Goal: Information Seeking & Learning: Find specific page/section

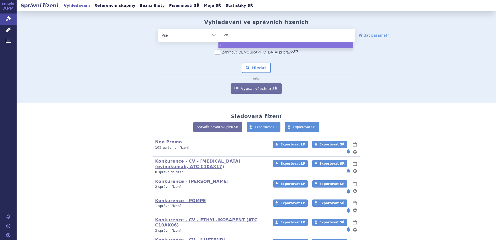
type input "zen"
type input "zenon"
type input "zenon ne"
type input "[PERSON_NAME] neo"
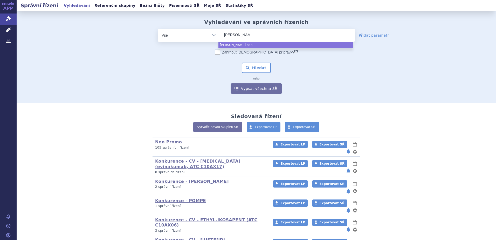
select select "[PERSON_NAME] neo"
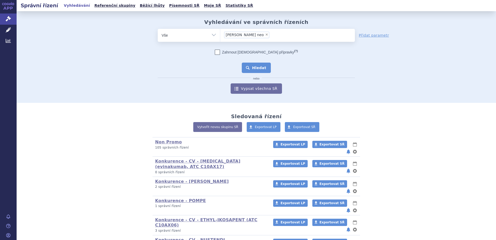
click at [250, 65] on button "Hledat" at bounding box center [256, 67] width 29 height 10
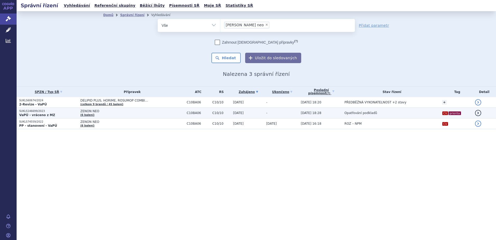
click at [42, 112] on p "SUKLS146699/2023" at bounding box center [48, 111] width 59 height 4
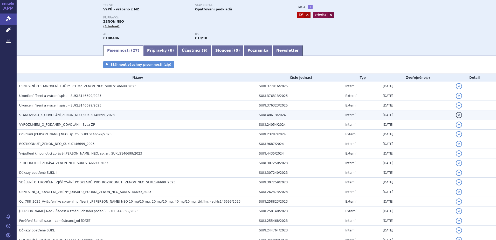
scroll to position [52, 0]
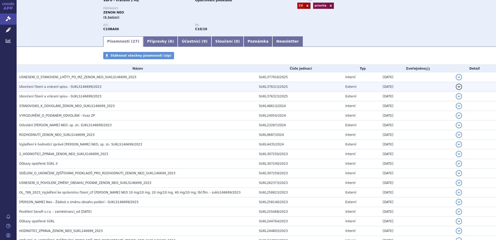
click at [53, 87] on span "Ukončení řízení a vrácení spisu - SUKLS146699/2023" at bounding box center [60, 87] width 82 height 4
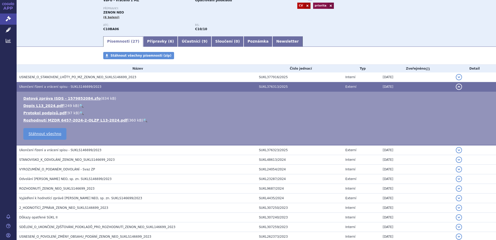
click at [143, 119] on link "🔍" at bounding box center [145, 120] width 4 height 4
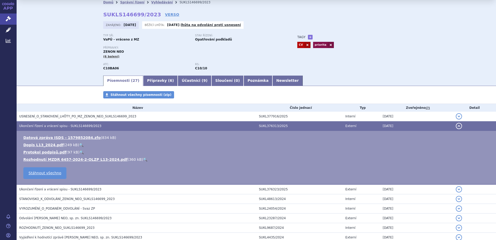
scroll to position [0, 0]
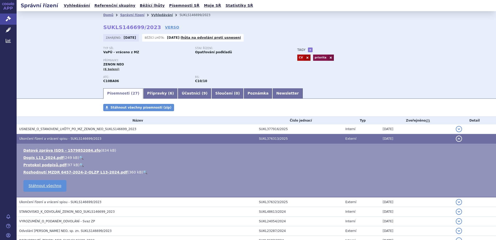
click at [155, 16] on link "Vyhledávání" at bounding box center [162, 15] width 22 height 4
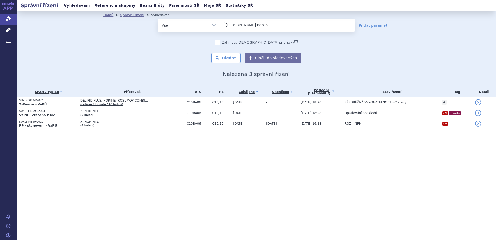
click at [265, 25] on span "×" at bounding box center [266, 24] width 3 height 3
click at [220, 25] on select "zenon neo" at bounding box center [220, 25] width 0 height 13
select select
type input "sukl307240/2023"
select select "sukl307240/2023"
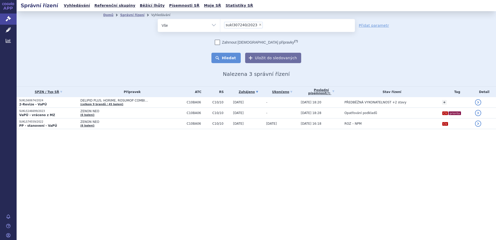
click at [229, 55] on button "Hledat" at bounding box center [225, 58] width 29 height 10
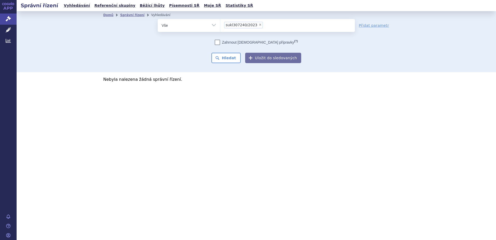
click at [259, 25] on span "×" at bounding box center [260, 24] width 3 height 3
click at [220, 25] on select "sukl307240/2023" at bounding box center [220, 25] width 0 height 13
select select
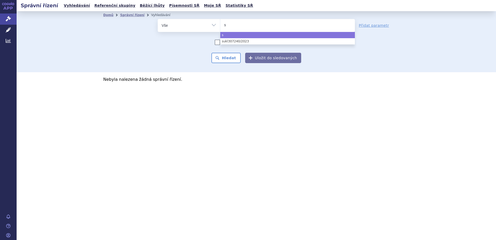
type input "st"
type input "stat"
type input "stati"
type input "statin"
select select "statin"
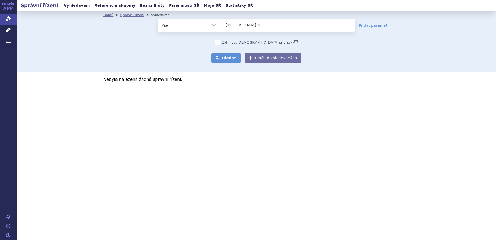
click at [222, 56] on button "Hledat" at bounding box center [225, 58] width 29 height 10
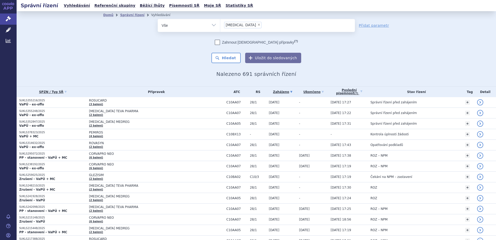
click at [257, 24] on span "×" at bounding box center [258, 24] width 3 height 3
click at [220, 24] on select "[MEDICAL_DATA]" at bounding box center [220, 25] width 0 height 13
select select
type input "SUKLS62903/2023"
select select "SUKLS62903/2023"
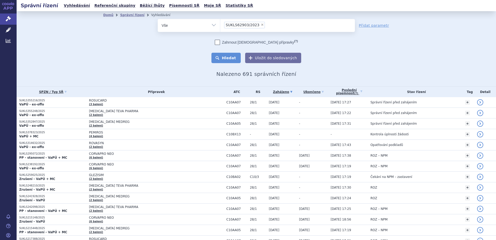
click at [229, 58] on button "Hledat" at bounding box center [225, 58] width 29 height 10
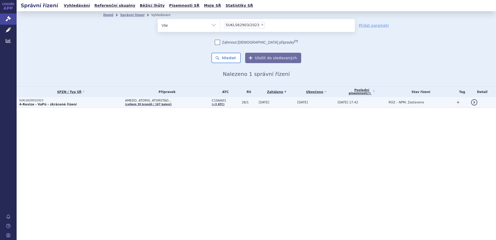
click at [52, 103] on strong "4-Revize - VaPú - zkrácené řízení" at bounding box center [47, 104] width 57 height 4
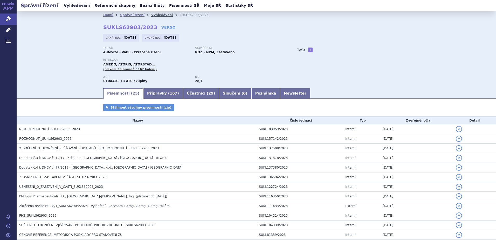
click at [153, 14] on link "Vyhledávání" at bounding box center [162, 15] width 22 height 4
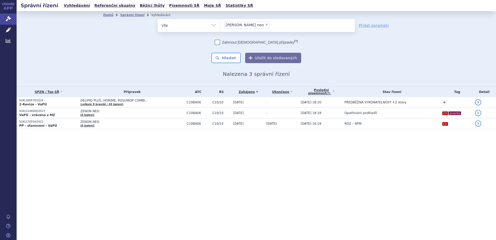
click at [247, 24] on li "× [PERSON_NAME] neo" at bounding box center [246, 25] width 45 height 6
click at [220, 24] on select "[PERSON_NAME] neo" at bounding box center [220, 25] width 0 height 13
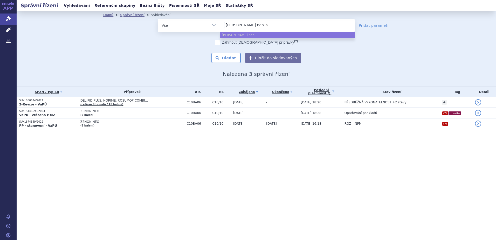
click at [265, 24] on span "×" at bounding box center [266, 24] width 3 height 3
click at [220, 24] on select "[PERSON_NAME] neo" at bounding box center [220, 25] width 0 height 13
select select
type input "eze"
type input "ezet"
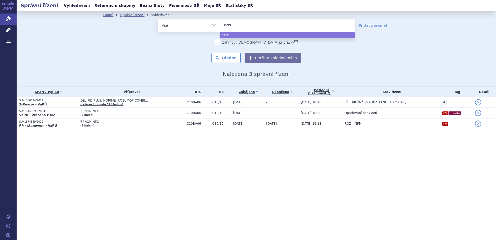
type input "ezeti"
type input "ezetimi"
type input "ezetimib"
select select "ezetimib"
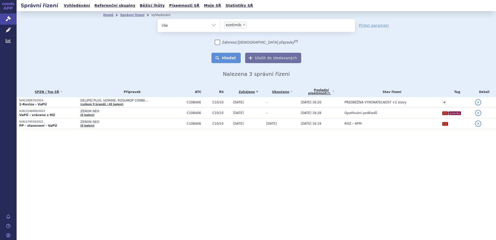
click at [225, 57] on button "Hledat" at bounding box center [225, 58] width 29 height 10
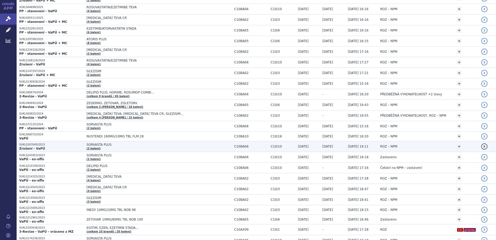
scroll to position [130, 0]
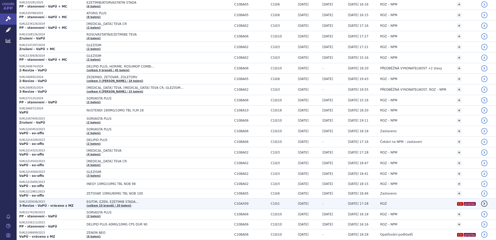
click at [42, 201] on p "SUKLS183636/2023" at bounding box center [51, 202] width 65 height 4
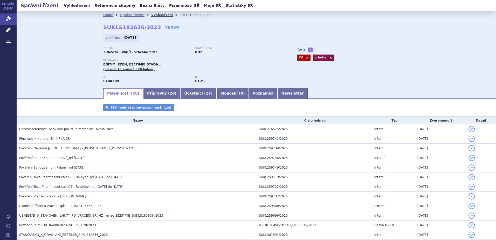
click at [151, 15] on link "Vyhledávání" at bounding box center [162, 15] width 22 height 4
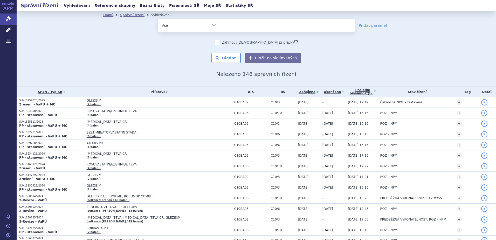
select select
type input "ze"
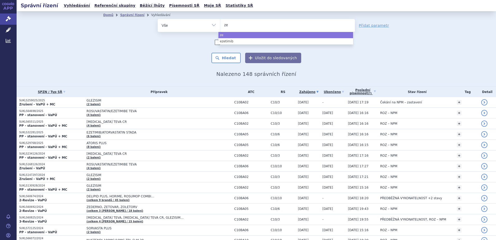
type input "zen"
type input "zeno"
type input "zenon n"
type input "zenon ne"
type input "zenon neo"
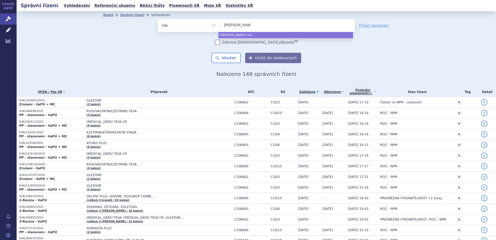
select select "zenon neo"
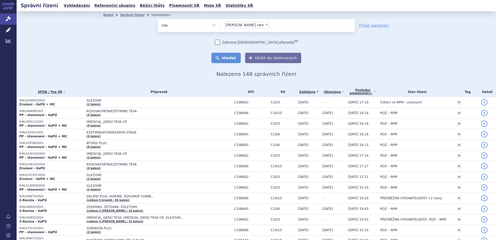
click at [217, 59] on button "Hledat" at bounding box center [225, 58] width 29 height 10
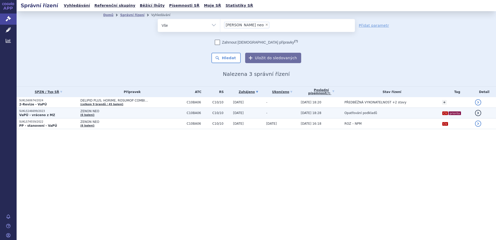
click at [41, 113] on strong "VaPÚ - vráceno z MZ" at bounding box center [37, 115] width 36 height 4
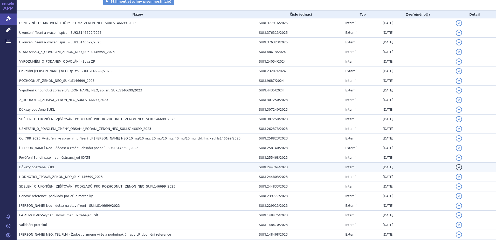
scroll to position [97, 0]
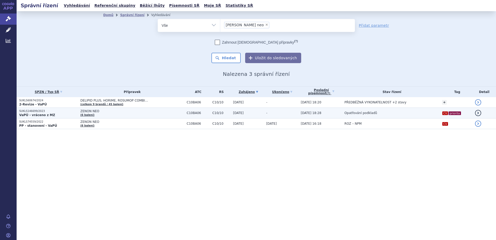
click at [41, 110] on p "SUKLS146699/2023" at bounding box center [48, 111] width 59 height 4
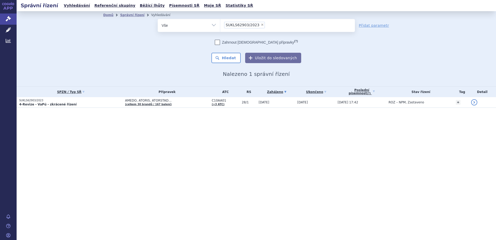
click at [259, 23] on li "× SUKLS62903/2023" at bounding box center [244, 25] width 41 height 6
click at [220, 23] on select "SUKLS62903/2023" at bounding box center [220, 25] width 0 height 13
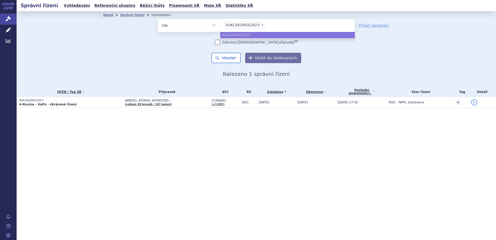
click at [261, 25] on span "×" at bounding box center [262, 24] width 3 height 3
click at [220, 25] on select "SUKLS62903/2023" at bounding box center [220, 25] width 0 height 13
select select
type input "et"
type input "e"
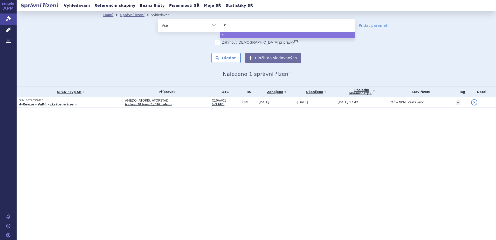
type input "ez"
type input "eze"
type input "ezeti"
type input "ezetim"
type input "ezetimi"
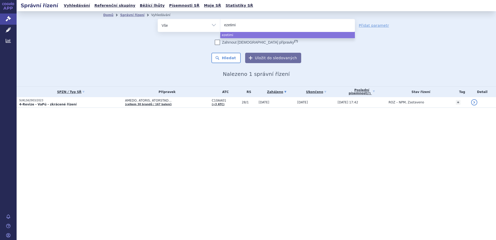
type input "ezetimib"
select select "ezetimib"
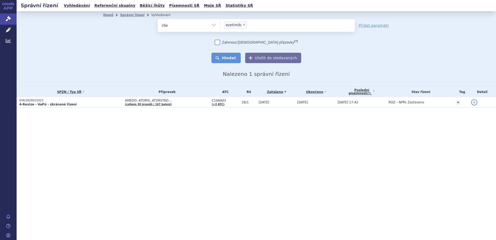
click at [224, 58] on button "Hledat" at bounding box center [225, 58] width 29 height 10
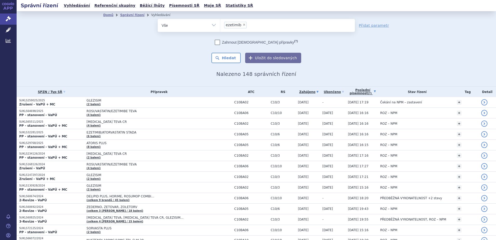
click at [374, 91] on icon at bounding box center [375, 91] width 2 height 2
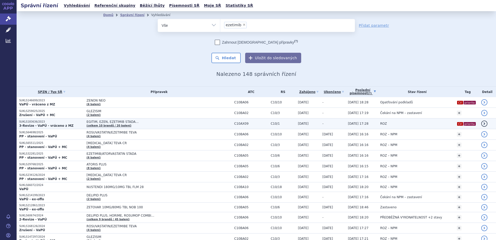
click at [46, 124] on strong "3-Revize - VaPÚ - vráceno z MZ" at bounding box center [46, 126] width 54 height 4
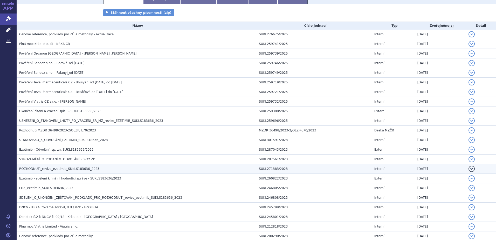
scroll to position [104, 0]
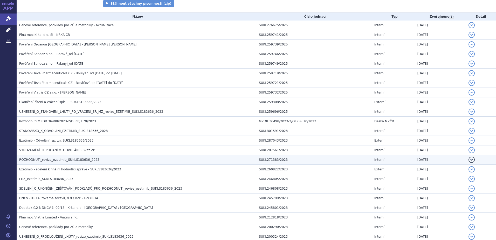
click at [54, 158] on span "ROZHODNUTÍ_revize_ezetimib_SUKLS183636_2023" at bounding box center [59, 160] width 80 height 4
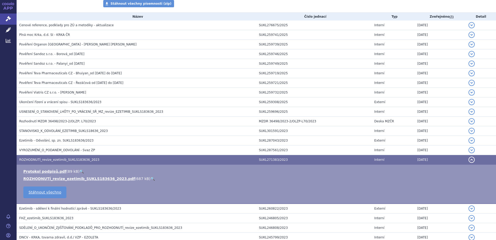
click at [150, 179] on link "🔍" at bounding box center [152, 178] width 4 height 4
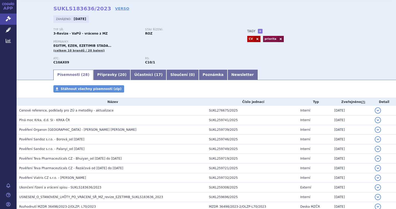
scroll to position [0, 0]
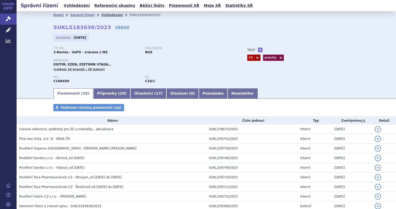
drag, startPoint x: 98, startPoint y: 16, endPoint x: 101, endPoint y: 15, distance: 3.2
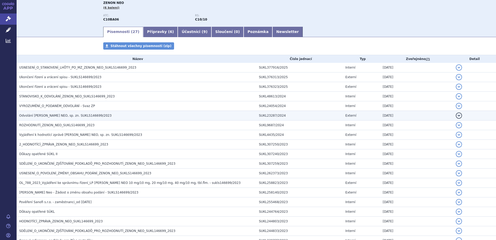
scroll to position [78, 0]
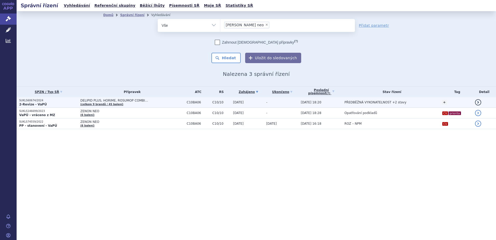
click at [33, 101] on p "SUKLS60674/2024" at bounding box center [48, 101] width 59 height 4
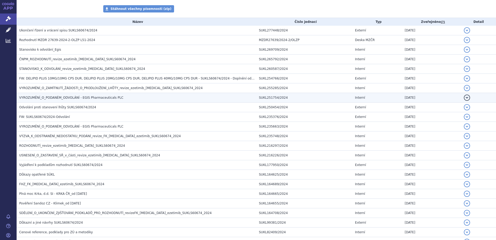
scroll to position [90, 0]
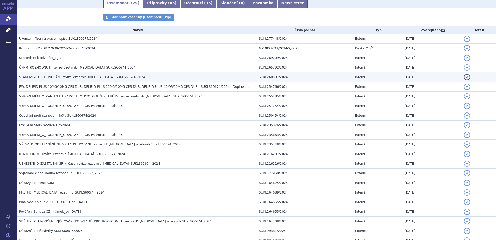
click at [57, 76] on span "STANOVISKO_K_ODVOLÁNÍ_revize_ezetimib_[MEDICAL_DATA]_SUKLS60674_2024" at bounding box center [82, 77] width 126 height 4
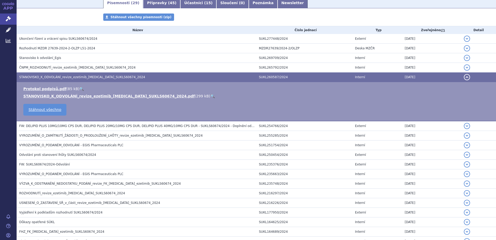
click at [210, 96] on link "🔍" at bounding box center [212, 96] width 4 height 4
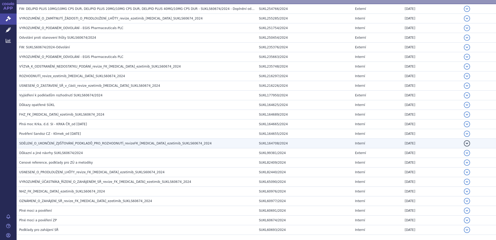
scroll to position [181, 0]
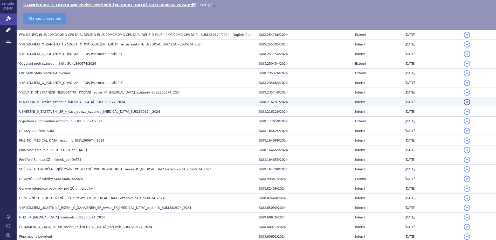
click at [44, 102] on span "ROZHODNUTÍ_revize_ezetimib_[MEDICAL_DATA]_SUKLS60674_2024" at bounding box center [72, 102] width 106 height 4
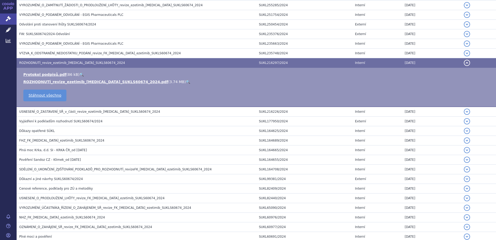
scroll to position [142, 0]
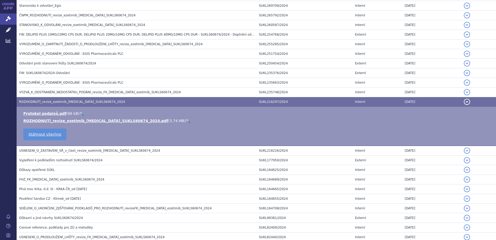
click at [186, 121] on link "🔍" at bounding box center [188, 121] width 4 height 4
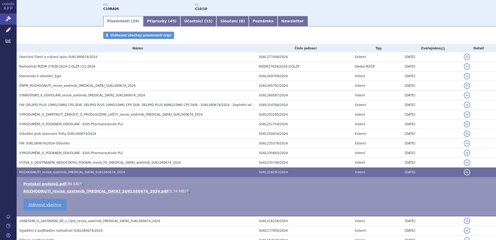
scroll to position [65, 0]
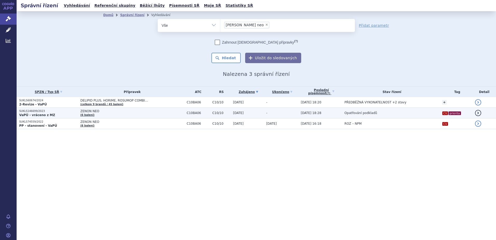
click at [51, 112] on p "SUKLS146699/2023" at bounding box center [48, 111] width 59 height 4
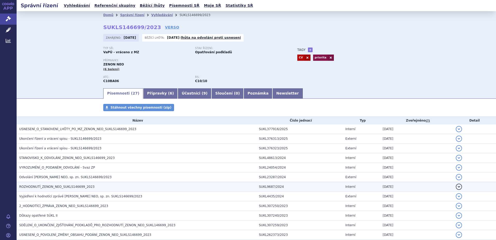
click at [40, 188] on span "ROZHODNUTÍ_ZENON_NEO_SUKLS146699_2023" at bounding box center [56, 187] width 75 height 4
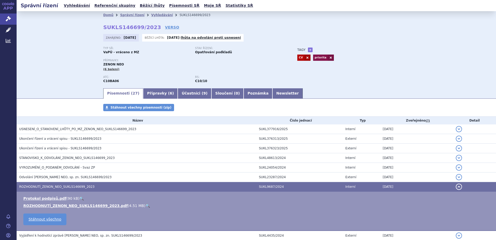
click at [145, 206] on link "🔍" at bounding box center [147, 205] width 4 height 4
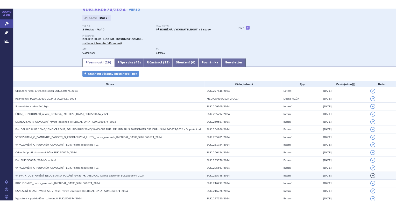
scroll to position [52, 0]
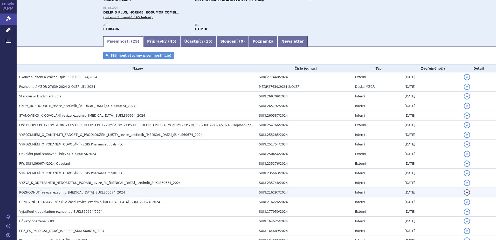
click at [32, 193] on span "ROZHODNUTÍ_revize_ezetimib_[MEDICAL_DATA]_SUKLS60674_2024" at bounding box center [72, 192] width 106 height 4
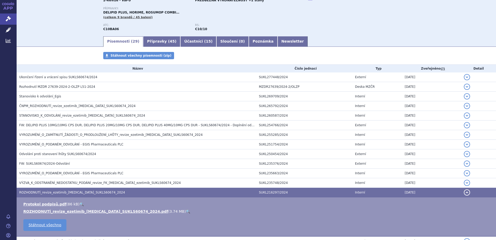
click at [186, 211] on link "🔍" at bounding box center [188, 211] width 4 height 4
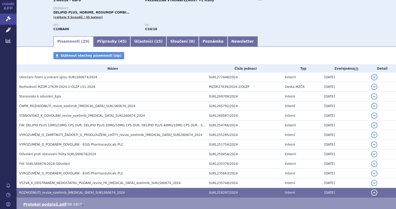
scroll to position [0, 0]
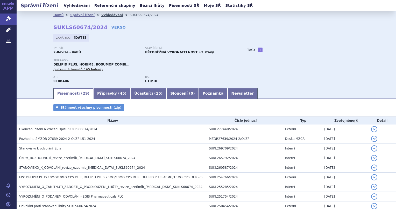
click at [101, 15] on link "Vyhledávání" at bounding box center [112, 15] width 22 height 4
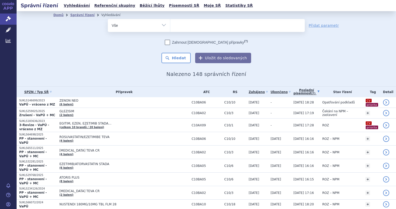
select select
type input "SUKLS62903/2023"
select select "SUKLS62903/2023"
click at [180, 58] on button "Hledat" at bounding box center [176, 58] width 29 height 10
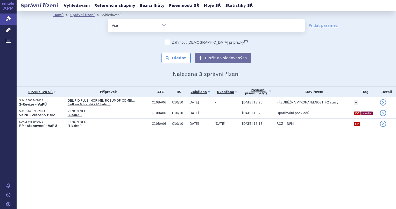
select select
click at [163, 25] on select "Vše Spisová značka Typ SŘ Přípravek/SUKL kód Účastník/Držitel" at bounding box center [139, 25] width 62 height 12
select select "filter-procedure-type"
click at [108, 19] on select "Vše Spisová značka Typ SŘ Přípravek/SUKL kód Účastník/Držitel" at bounding box center [139, 25] width 62 height 12
click at [196, 24] on ul at bounding box center [237, 24] width 135 height 11
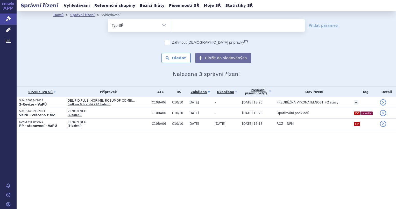
click at [170, 24] on select at bounding box center [170, 25] width 0 height 13
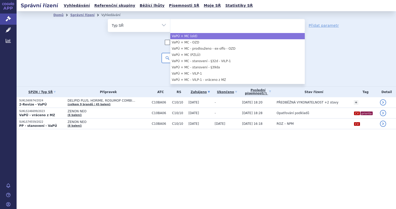
scroll to position [378, 0]
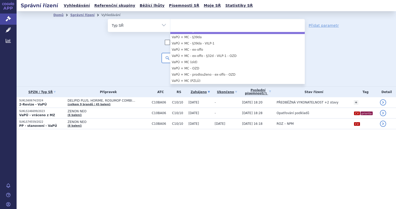
click at [181, 23] on ul at bounding box center [237, 24] width 135 height 11
click at [170, 23] on select at bounding box center [170, 25] width 0 height 13
select select "32b410f0-b64d-40a3-9939-119b3dd43344"
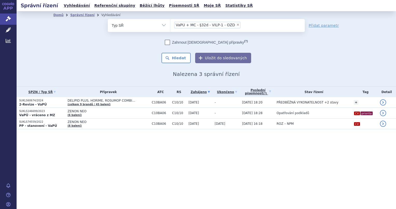
click at [237, 25] on span "×" at bounding box center [238, 24] width 3 height 3
click at [170, 25] on select "VaPÚ + MC - §32d - VILP-1 - OZD" at bounding box center [170, 25] width 0 height 13
select select
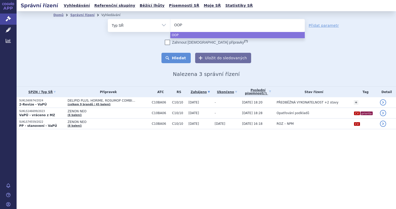
type input "OOP"
select select "OOP"
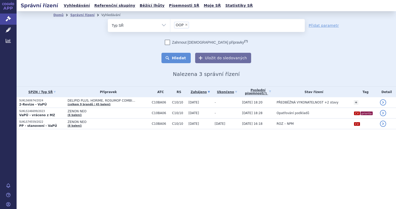
click at [171, 58] on button "Hledat" at bounding box center [176, 58] width 29 height 10
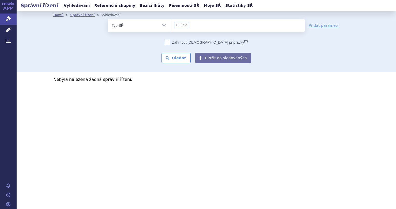
click at [155, 24] on select "Vše Spisová značka Typ SŘ Přípravek/SUKL kód Účastník/Držitel" at bounding box center [139, 25] width 62 height 12
drag, startPoint x: 133, startPoint y: 27, endPoint x: 131, endPoint y: 30, distance: 3.6
click at [133, 27] on select "Vše Spisová značka Typ SŘ Přípravek/SUKL kód Účastník/Držitel" at bounding box center [139, 25] width 62 height 12
select select "filter-all"
click at [108, 19] on select "Vše Spisová značka Typ SŘ Přípravek/SUKL kód Účastník/Držitel" at bounding box center [139, 25] width 62 height 12
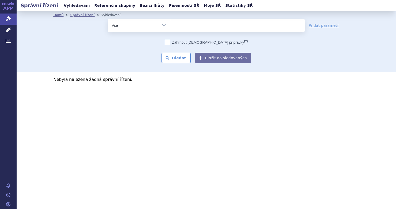
click at [197, 24] on ul at bounding box center [237, 24] width 135 height 11
click at [170, 24] on select at bounding box center [170, 25] width 0 height 13
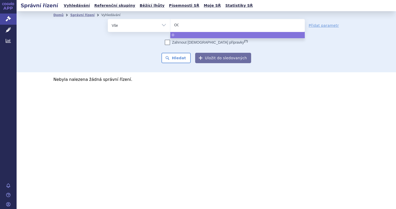
type input "OOP"
select select "OOP"
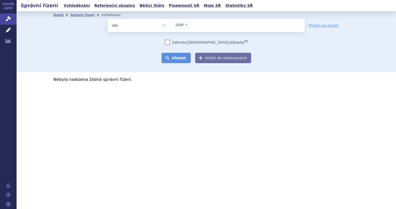
click at [179, 62] on button "Hledat" at bounding box center [176, 58] width 29 height 10
select select
click at [169, 6] on link "Písemnosti SŘ" at bounding box center [184, 5] width 33 height 7
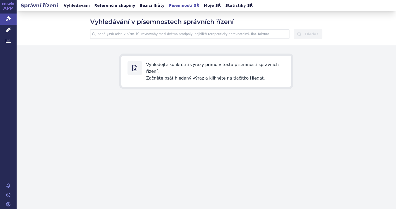
click at [117, 36] on input "text" at bounding box center [189, 33] width 199 height 9
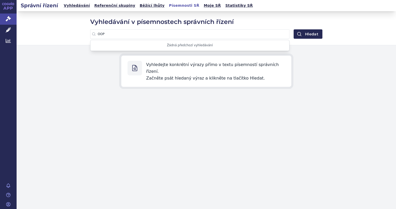
type input "OOP"
click at [294, 29] on button "Hledat" at bounding box center [308, 33] width 29 height 9
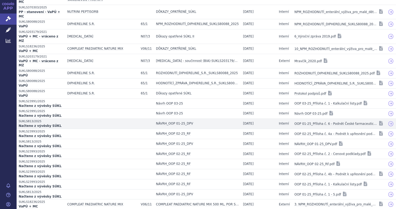
scroll to position [105, 0]
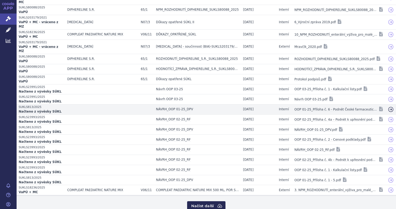
click at [388, 106] on icon at bounding box center [391, 109] width 6 height 6
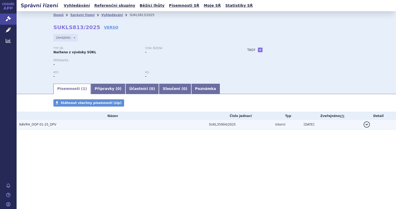
click at [45, 123] on span "NÁVRH_OOP 01-25_DPV" at bounding box center [37, 124] width 37 height 4
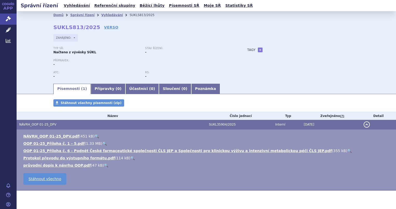
click at [95, 136] on link "🔍" at bounding box center [97, 136] width 4 height 4
click at [102, 144] on link "🔍" at bounding box center [104, 143] width 4 height 4
click at [104, 166] on link "🔍" at bounding box center [106, 165] width 4 height 4
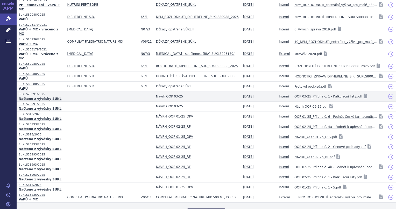
scroll to position [105, 0]
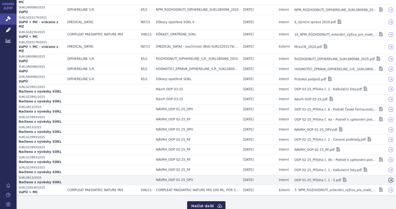
click at [388, 177] on icon at bounding box center [391, 180] width 6 height 6
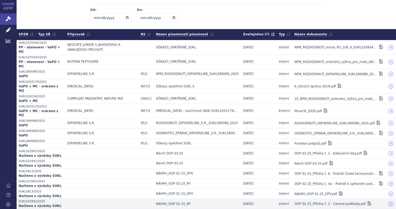
scroll to position [105, 0]
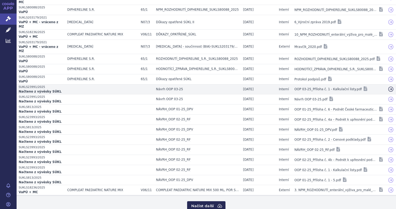
click at [388, 86] on icon at bounding box center [391, 89] width 6 height 6
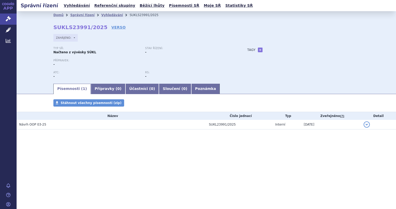
click at [35, 125] on span "Návrh OOP 03-25" at bounding box center [32, 124] width 27 height 4
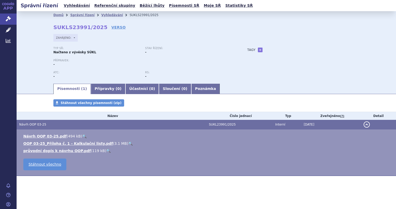
click at [128, 144] on link "🔍" at bounding box center [130, 143] width 4 height 4
click at [106, 152] on link "🔍" at bounding box center [108, 150] width 4 height 4
click at [82, 136] on link "🔍" at bounding box center [84, 136] width 4 height 4
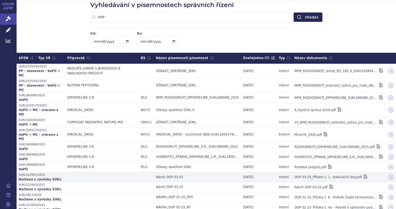
scroll to position [105, 0]
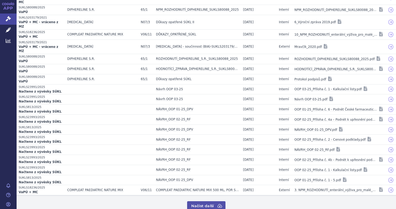
click at [205, 201] on button "Načíst další" at bounding box center [206, 205] width 38 height 9
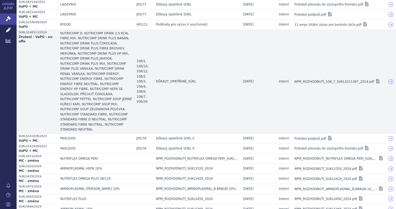
scroll to position [446, 0]
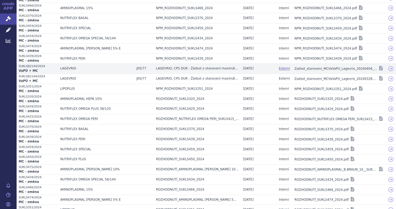
scroll to position [647, 0]
